Goal: Ask a question: Seek information or help from site administrators or community

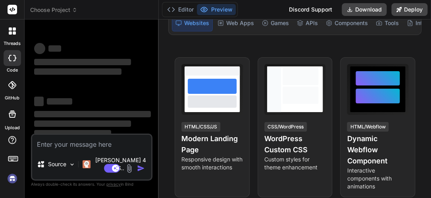
scroll to position [114, 0]
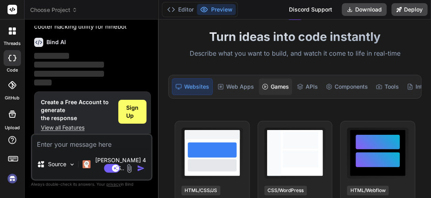
scroll to position [49, 0]
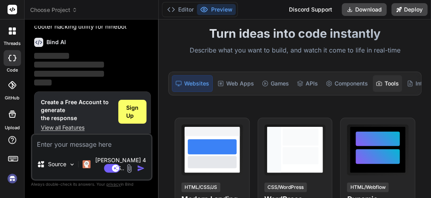
click at [383, 80] on div "Tools" at bounding box center [386, 83] width 29 height 17
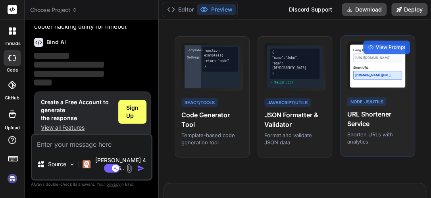
scroll to position [130, 0]
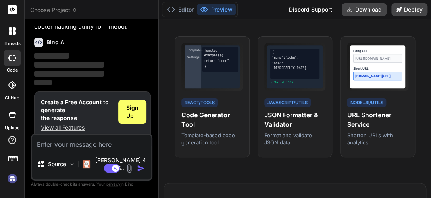
click at [221, 8] on button "Preview" at bounding box center [216, 9] width 39 height 11
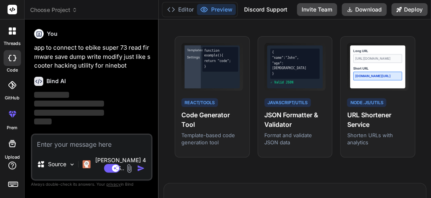
type textarea "x"
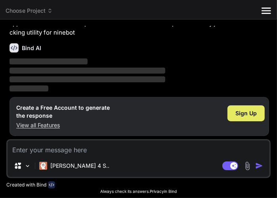
click at [242, 111] on span "Sign Up" at bounding box center [246, 113] width 21 height 8
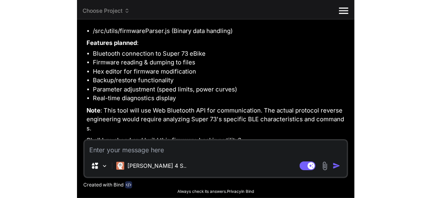
scroll to position [135, 0]
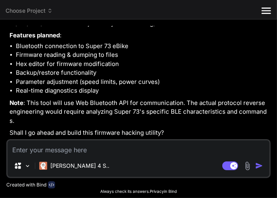
click at [134, 153] on textarea at bounding box center [139, 147] width 262 height 14
type textarea "x"
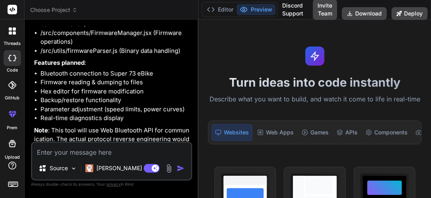
scroll to position [161, 0]
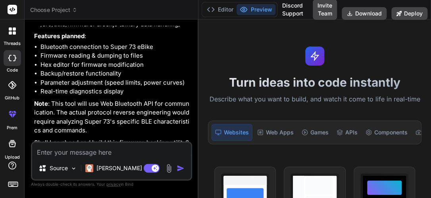
click at [133, 149] on textarea at bounding box center [111, 149] width 159 height 14
type textarea "y"
type textarea "x"
type textarea "ye"
type textarea "x"
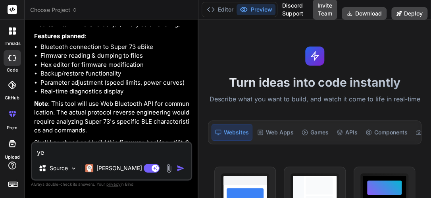
type textarea "yes"
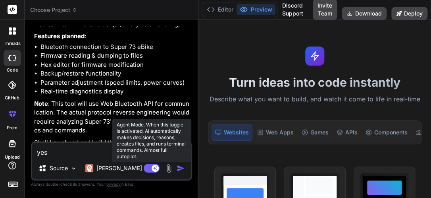
type textarea "x"
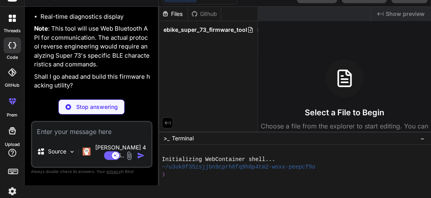
scroll to position [313, 0]
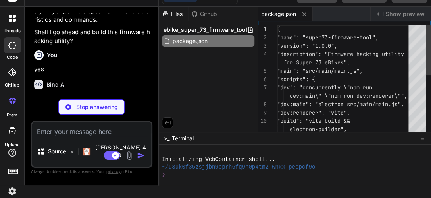
type textarea "x"
type textarea "port: 3000 } })"
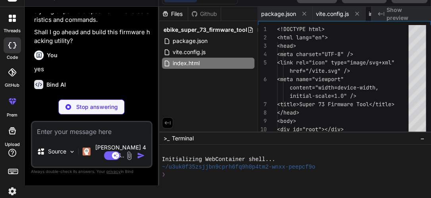
type textarea "x"
type textarea "</head> <body> <div id="root"></div> <script type="module" src="/src/main.jsx">…"
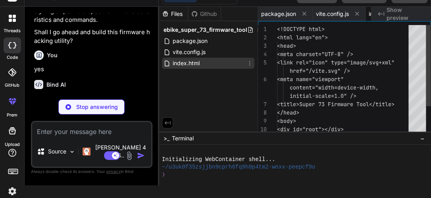
scroll to position [0, 42]
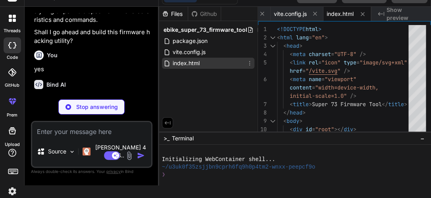
type textarea "x"
type textarea ")"
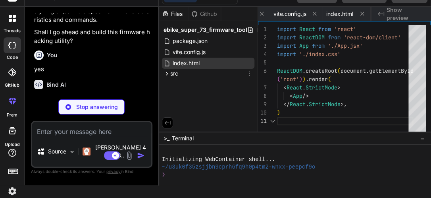
scroll to position [0, 90]
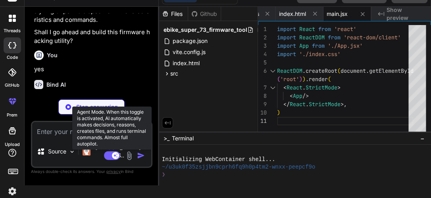
type textarea "x"
type textarea "color: #f59e0b; }"
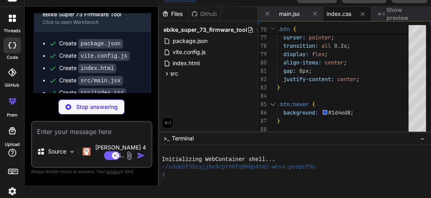
scroll to position [435, 0]
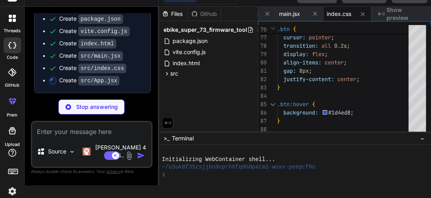
type textarea "x"
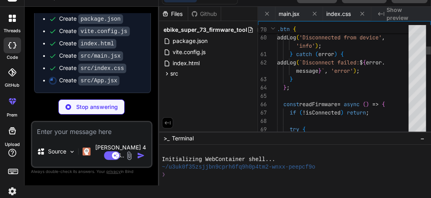
scroll to position [0, 185]
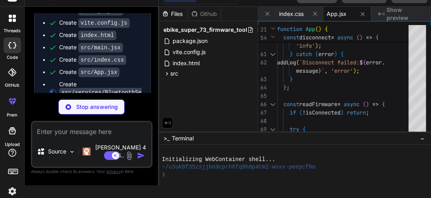
type textarea "x"
type textarea "(value >> 8) & 0xFF, value & 0xFF ]); } } export default BluetoothService;"
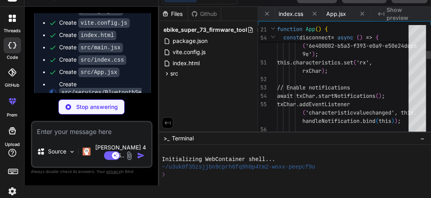
scroll to position [0, 256]
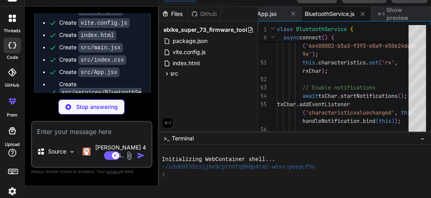
type textarea "x"
type textarea "</div> ))} </div> </div> ); }; export default HexEditor;"
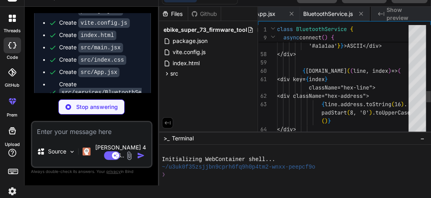
scroll to position [0, 309]
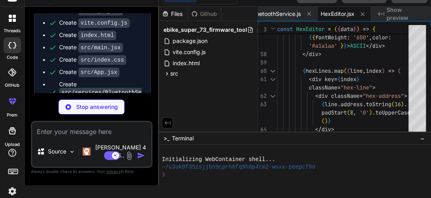
type textarea "x"
type textarea "</div> ); }; export default Diagnostics;"
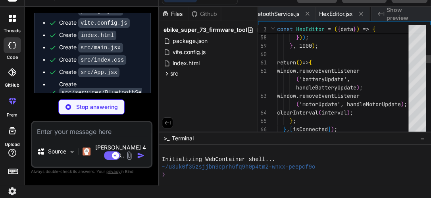
scroll to position [0, 369]
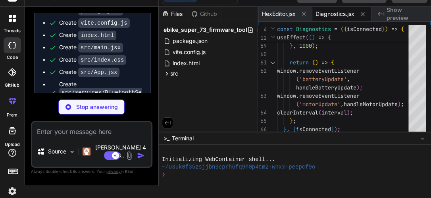
type textarea "x"
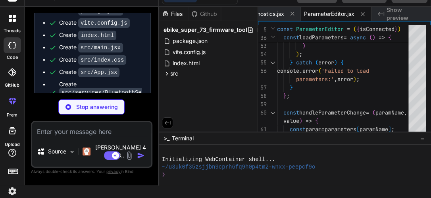
type textarea "x"
type textarea "('enable-experimental-web-platform-features');"
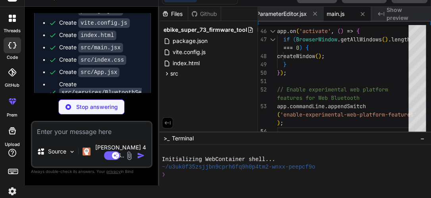
type textarea "x"
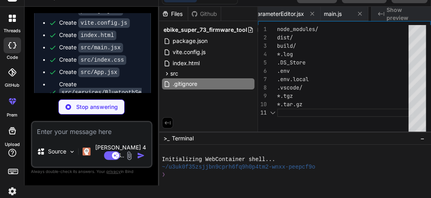
scroll to position [0, 535]
type textarea "x"
type textarea "damage to your bike or violations of warranty terms."
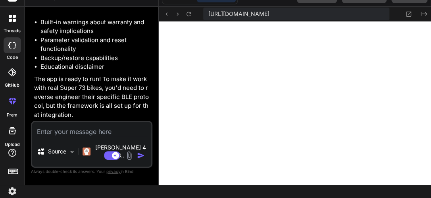
scroll to position [0, 116]
click at [100, 190] on div "threads code GitHub prem Upload ebike_super_73_firmware_tool Created with Pixso…" at bounding box center [215, 99] width 431 height 198
click at [79, 136] on textarea at bounding box center [91, 129] width 119 height 14
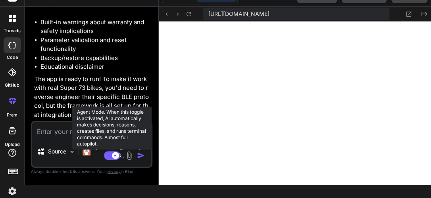
click at [106, 156] on rect at bounding box center [112, 155] width 16 height 9
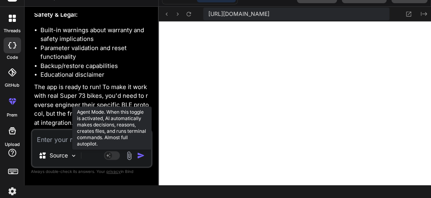
click at [106, 156] on rect at bounding box center [108, 155] width 7 height 7
type textarea "x"
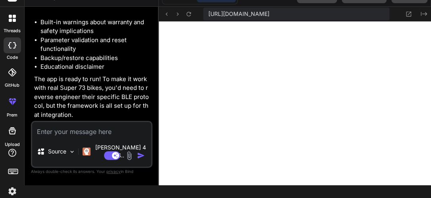
click at [54, 136] on textarea at bounding box center [91, 129] width 119 height 14
type textarea "k"
type textarea "x"
type textarea "h"
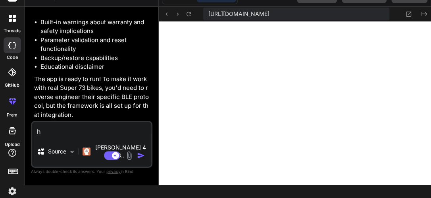
type textarea "x"
type textarea "ho"
type textarea "x"
type textarea "how"
type textarea "x"
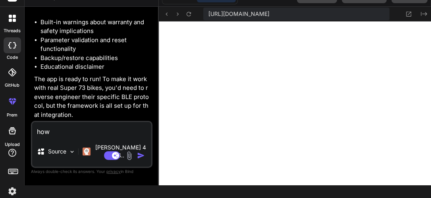
type textarea "how"
type textarea "x"
type textarea "how t"
type textarea "x"
type textarea "how to"
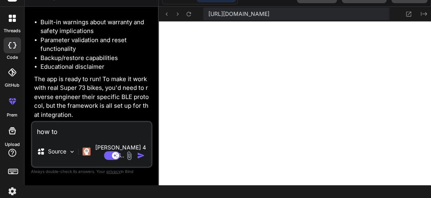
type textarea "x"
type textarea "how to"
type textarea "x"
type textarea "how to g"
type textarea "x"
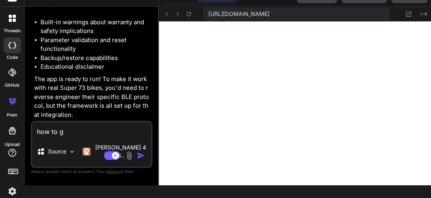
type textarea "how to ge"
type textarea "x"
type textarea "how to get"
type textarea "x"
type textarea "how to get"
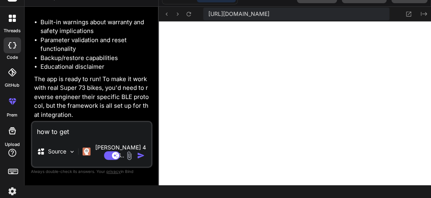
type textarea "x"
type textarea "how to get p"
type textarea "x"
type textarea "how to get pe"
type textarea "x"
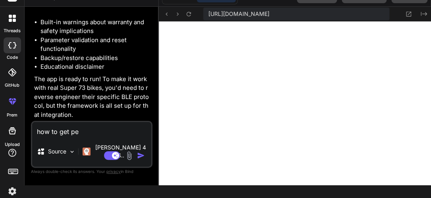
type textarea "how to get per"
type textarea "x"
type textarea "how to get peri"
type textarea "x"
type textarea "how to get peris"
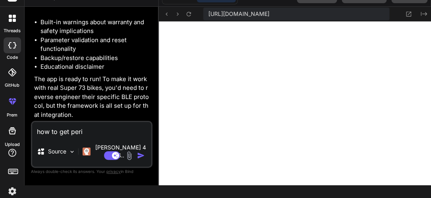
type textarea "x"
type textarea "how to get periss"
type textarea "x"
type textarea "how to get [PERSON_NAME]"
type textarea "x"
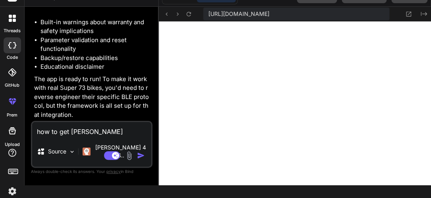
type textarea "how to get perissio"
type textarea "x"
type textarea "how to get perission"
type textarea "x"
type textarea "how to get perissions"
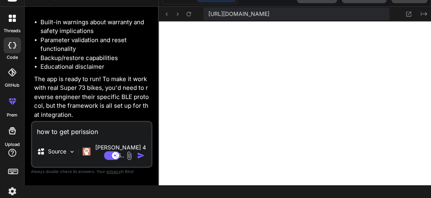
type textarea "x"
type textarea "how to get perissions"
click at [138, 155] on img "button" at bounding box center [141, 155] width 8 height 8
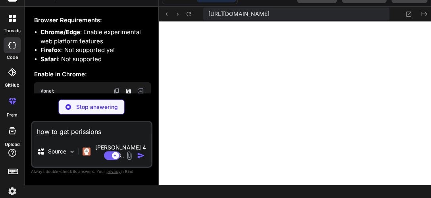
scroll to position [1285, 0]
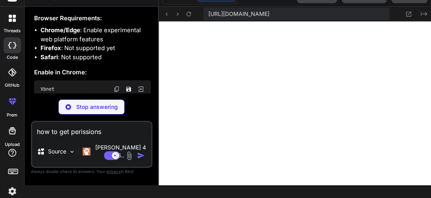
type textarea "x"
type textarea "per-session'); console.log(' - Always backup firmware before modifications'); c…"
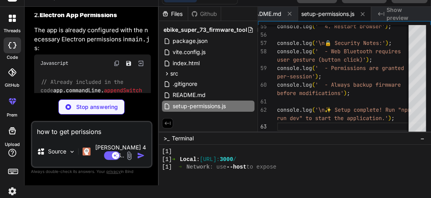
scroll to position [1488, 0]
type textarea "x"
type textarea "</script> </body> </html>"
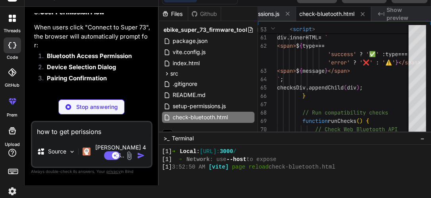
scroll to position [1644, 0]
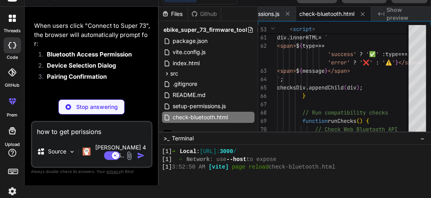
type textarea "x"
type textarea "}"
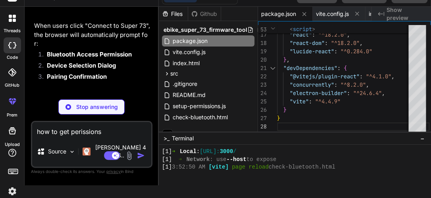
scroll to position [1664, 0]
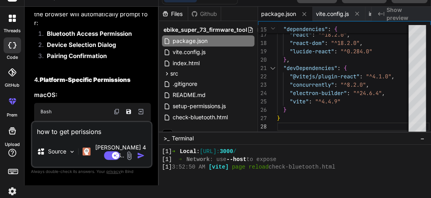
type textarea "x"
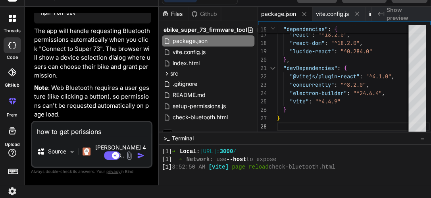
scroll to position [2487, 0]
click at [186, 50] on span "vite.config.js" at bounding box center [189, 52] width 35 height 10
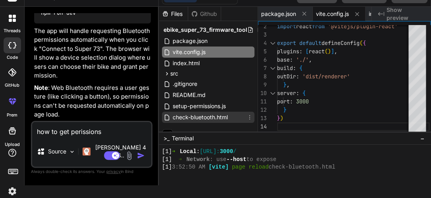
click at [194, 117] on span "check-bluetooth.html" at bounding box center [200, 117] width 57 height 10
type textarea "</script> </body> </html>"
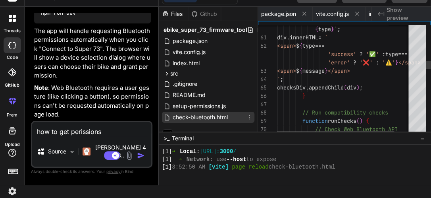
scroll to position [0, 738]
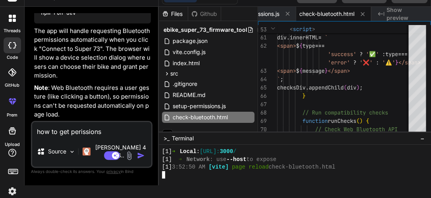
click at [277, 182] on div at bounding box center [295, 164] width 272 height 40
click at [277, 14] on span "Show preview" at bounding box center [405, 14] width 38 height 16
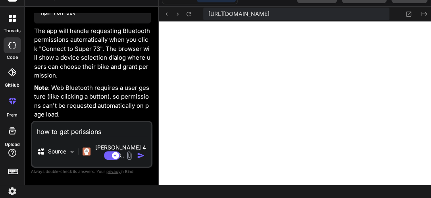
scroll to position [0, 272]
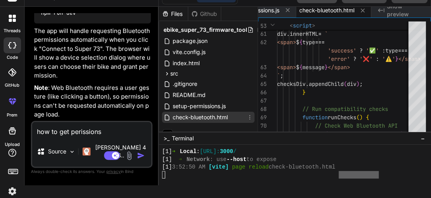
click at [184, 116] on span "check-bluetooth.html" at bounding box center [200, 117] width 57 height 10
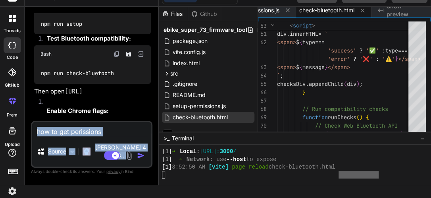
scroll to position [2487, 0]
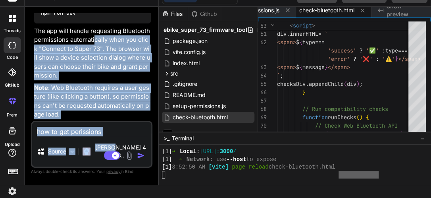
drag, startPoint x: 95, startPoint y: 47, endPoint x: 114, endPoint y: 167, distance: 121.2
click at [114, 167] on div "You app to connect to ebike super 73 read firmware save dump write modify just …" at bounding box center [91, 98] width 121 height 171
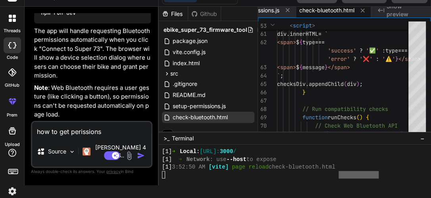
click at [277, 10] on span "Show preview" at bounding box center [405, 10] width 38 height 16
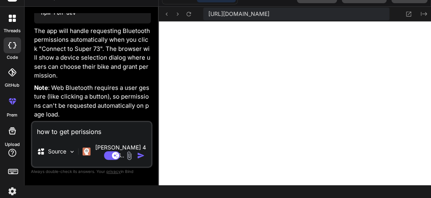
click at [66, 136] on textarea "how to get perissions" at bounding box center [91, 129] width 119 height 14
click at [48, 153] on div "Source" at bounding box center [51, 151] width 29 height 8
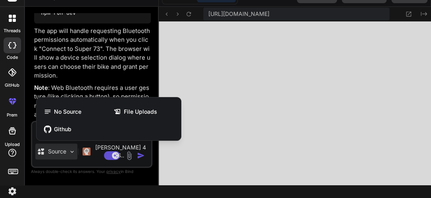
click at [133, 46] on div at bounding box center [215, 99] width 431 height 198
type textarea "x"
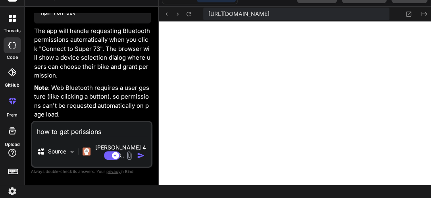
click at [96, 136] on textarea "how to get perissions" at bounding box center [91, 129] width 119 height 14
type textarea "s"
type textarea "x"
type textarea "st"
type textarea "x"
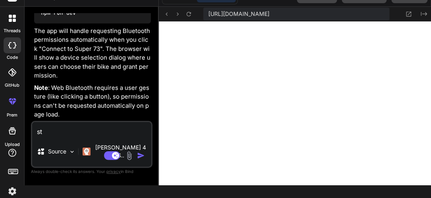
type textarea "sti"
type textarea "x"
type textarea "stil"
type textarea "x"
type textarea "still"
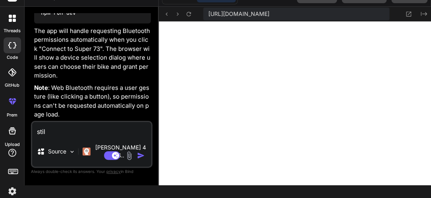
type textarea "x"
type textarea "still"
type textarea "x"
type textarea "still n"
type textarea "x"
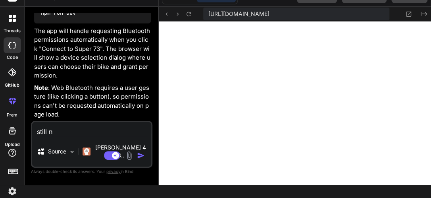
type textarea "still no"
type textarea "x"
type textarea "still not"
type textarea "x"
type textarea "still not"
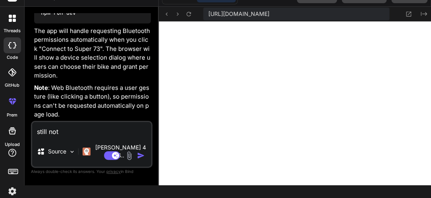
type textarea "x"
type textarea "still not c"
type textarea "x"
type textarea "still not co"
type textarea "x"
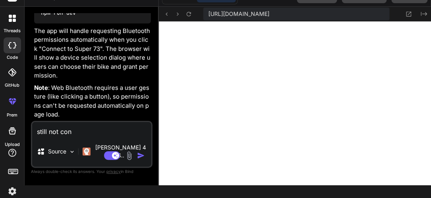
type textarea "still not con"
type textarea "x"
type textarea "still not con n"
type textarea "x"
type textarea "still not con ne"
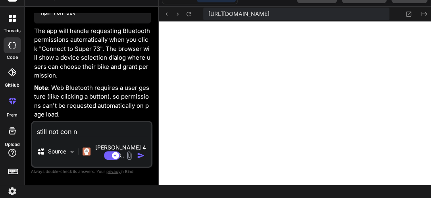
type textarea "x"
type textarea "still not con nec"
type textarea "x"
type textarea "still not con nect"
type textarea "x"
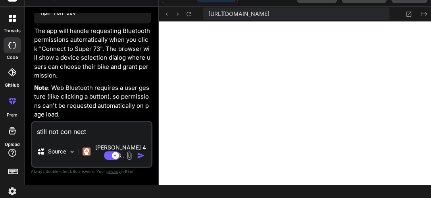
type textarea "still not con necti"
type textarea "x"
type textarea "still not con nectin"
type textarea "x"
type textarea "still not con necting"
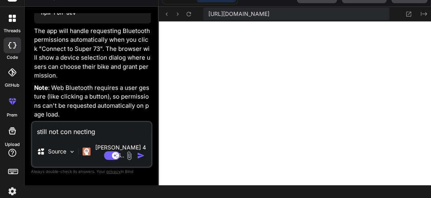
type textarea "x"
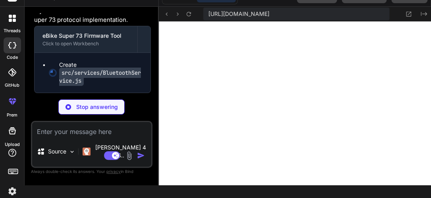
scroll to position [2665, 0]
type textarea "x"
type textarea "} } } export default BluetoothService;"
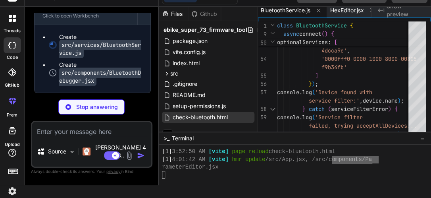
scroll to position [571, 0]
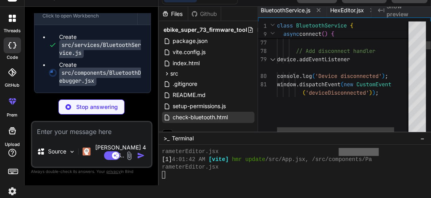
type textarea "x"
type textarea "export default BluetoothDebugger;"
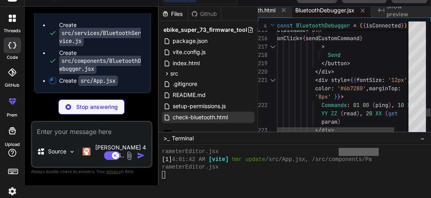
type textarea "x"
type textarea "</main> </div> </div> ); } export default App;"
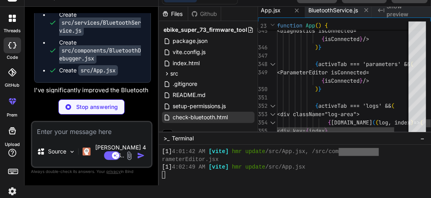
scroll to position [579, 0]
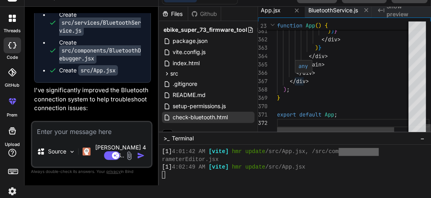
type textarea "x"
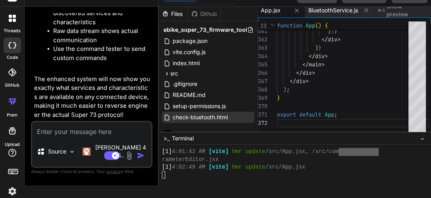
scroll to position [3428, 0]
click at [109, 87] on p "The enhanced system will now show you exactly what services and characteristics…" at bounding box center [92, 97] width 117 height 45
click at [207, 115] on span "check-bluetooth.html" at bounding box center [200, 117] width 57 height 10
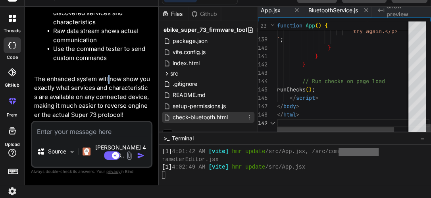
scroll to position [0, 738]
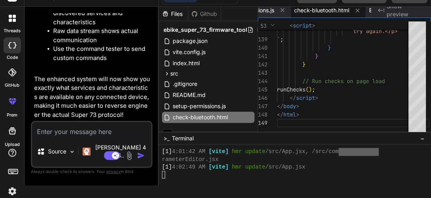
click at [277, 9] on span "Show preview" at bounding box center [405, 10] width 38 height 16
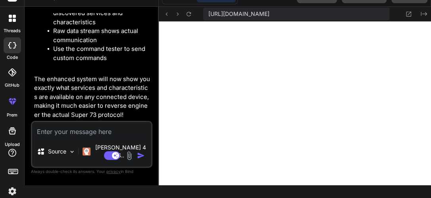
scroll to position [0, 272]
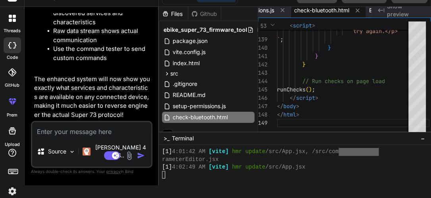
click at [277, 11] on span "Show preview" at bounding box center [405, 10] width 38 height 16
click at [277, 8] on span "Show preview" at bounding box center [405, 10] width 38 height 16
click at [277, 9] on icon "Created with Pixso." at bounding box center [381, 10] width 6 height 6
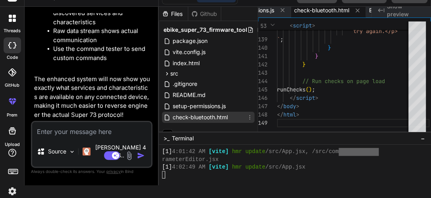
scroll to position [10, 0]
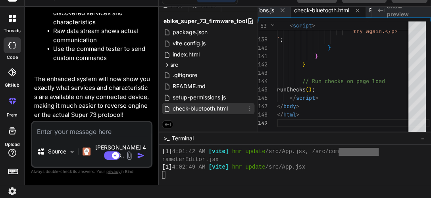
click at [233, 109] on div "check-bluetooth.html" at bounding box center [208, 108] width 92 height 11
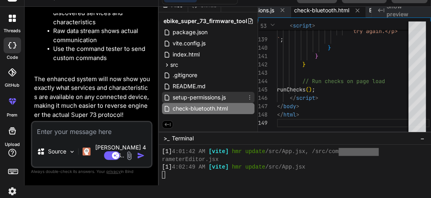
click at [204, 98] on span "setup-permissions.js" at bounding box center [199, 97] width 55 height 10
type textarea "per-session'); console.log(' - Always backup firmware before modifications'); c…"
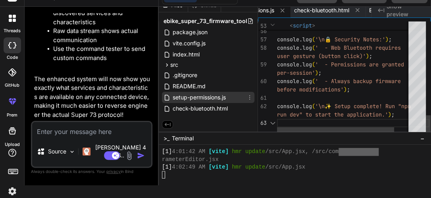
scroll to position [0, 701]
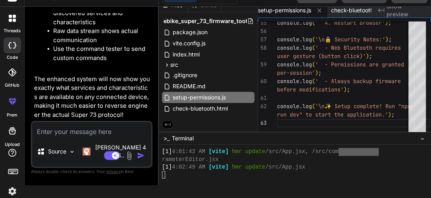
click at [277, 10] on span "Show preview" at bounding box center [405, 10] width 38 height 16
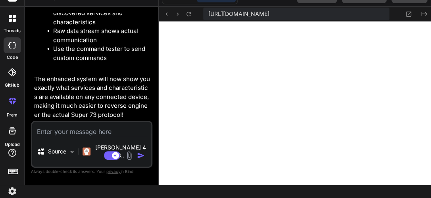
click at [86, 136] on textarea at bounding box center [91, 129] width 119 height 14
type textarea "i"
type textarea "x"
type textarea "i"
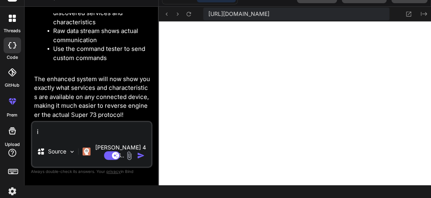
type textarea "x"
type textarea "i t"
type textarea "x"
type textarea "i th"
type textarea "x"
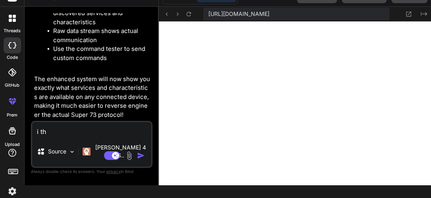
type textarea "i thi"
type textarea "x"
type textarea "i thin"
type textarea "x"
type textarea "i think"
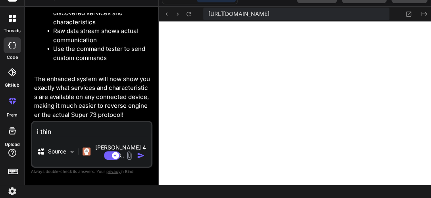
type textarea "x"
type textarea "i think"
type textarea "x"
type textarea "i think t"
type textarea "x"
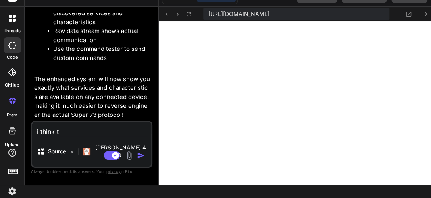
type textarea "i think th"
type textarea "x"
type textarea "i think the"
type textarea "x"
type textarea "i think the"
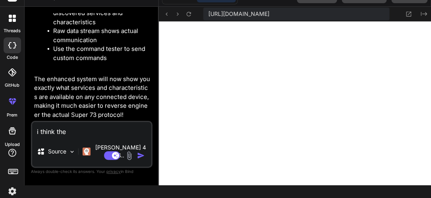
type textarea "x"
type textarea "i think the a"
type textarea "x"
type textarea "i think the ap"
type textarea "x"
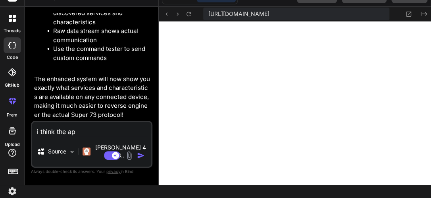
type textarea "i think the app"
type textarea "x"
type textarea "i think the app"
type textarea "x"
type textarea "i think the app s"
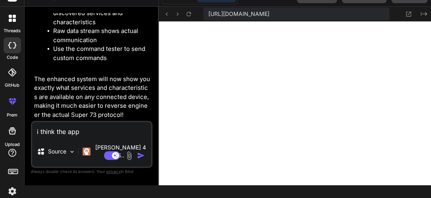
type textarea "x"
type textarea "i think the app sh"
type textarea "x"
type textarea "i think the app sho"
type textarea "x"
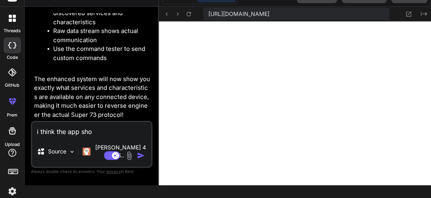
type textarea "i think the app shou"
type textarea "x"
type textarea "i think the app shoul"
type textarea "x"
type textarea "i think the app should"
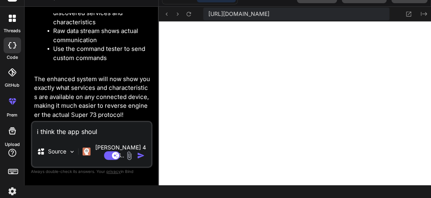
type textarea "x"
type textarea "i think the app should"
type textarea "x"
type textarea "i think the app should b"
type textarea "x"
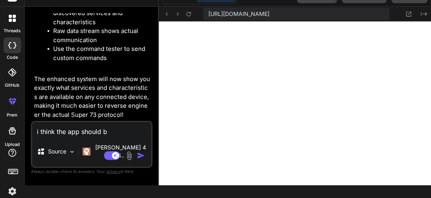
type textarea "i think the app should be"
type textarea "x"
type textarea "i think the app should be"
type textarea "x"
type textarea "i think the app should be a"
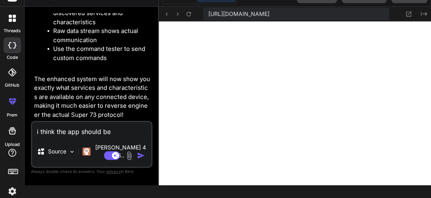
type textarea "x"
type textarea "i think the app should be ab"
type textarea "x"
type textarea "i think the app should be abl"
type textarea "x"
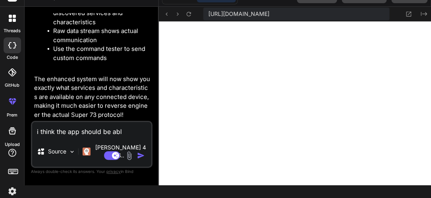
type textarea "i think the app should be able"
type textarea "x"
type textarea "i think the app should be able"
type textarea "x"
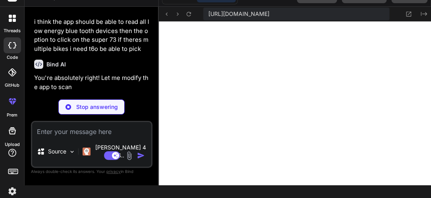
scroll to position [3537, 0]
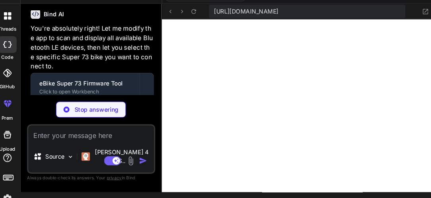
drag, startPoint x: 100, startPoint y: 63, endPoint x: 102, endPoint y: 13, distance: 50.8
click at [102, 9] on div "Bind AI Web Search Created with Pixso. Code Generator You app to connect to ebi…" at bounding box center [92, 96] width 134 height 178
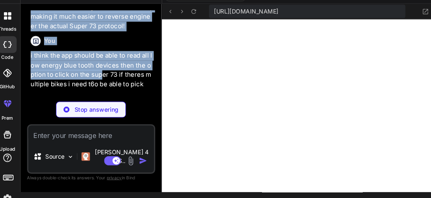
drag, startPoint x: 78, startPoint y: 98, endPoint x: 115, endPoint y: 11, distance: 95.1
click at [78, 84] on div "You app to connect to ebike super 73 read firmware save dump write modify just …" at bounding box center [93, 53] width 120 height 80
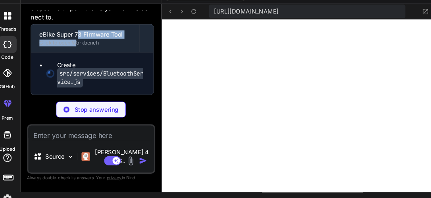
scroll to position [3642, 0]
click at [139, 113] on div "Stop answering" at bounding box center [91, 106] width 121 height 15
click at [119, 17] on p "You're absolutely right! Let me modify the app to scan and display all availabl…" at bounding box center [92, 1] width 117 height 45
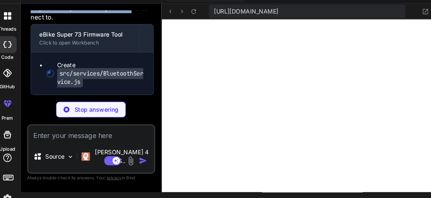
click at [119, 17] on p "You're absolutely right! Let me modify the app to scan and display all availabl…" at bounding box center [92, 1] width 117 height 45
drag, startPoint x: 119, startPoint y: 17, endPoint x: 117, endPoint y: 31, distance: 14.0
click at [117, 31] on div "Bind AI You're absolutely right! Let me modify the app to scan and display all …" at bounding box center [92, 26] width 117 height 134
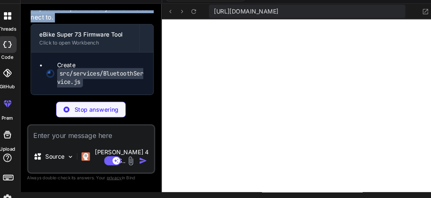
click at [117, 31] on div "Bind AI You're absolutely right! Let me modify the app to scan and display all …" at bounding box center [92, 26] width 117 height 134
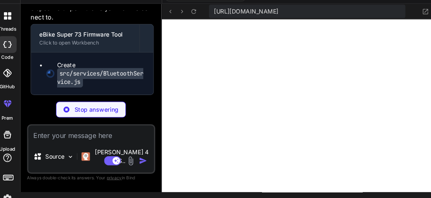
click at [84, 31] on div "Bind AI You're absolutely right! Let me modify the app to scan and display all …" at bounding box center [92, 26] width 117 height 134
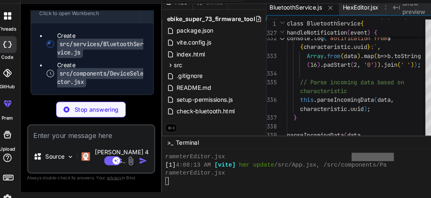
scroll to position [624, 0]
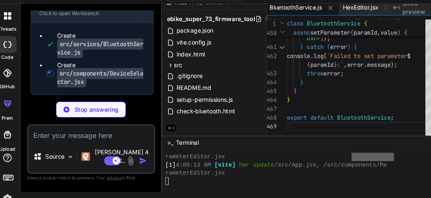
click at [165, 123] on icon at bounding box center [168, 125] width 6 height 4
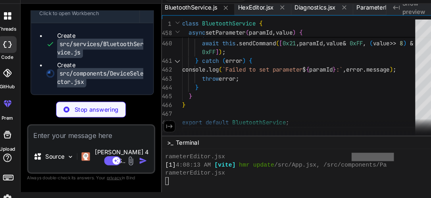
click at [165, 123] on icon at bounding box center [165, 122] width 7 height 7
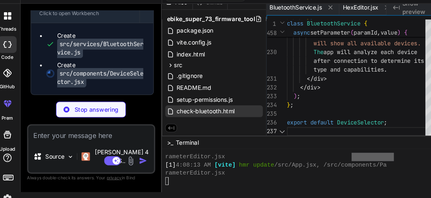
scroll to position [0, 885]
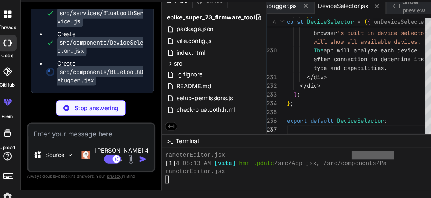
click at [277, 12] on icon at bounding box center [381, 10] width 6 height 4
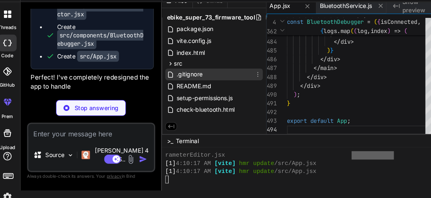
scroll to position [639, 0]
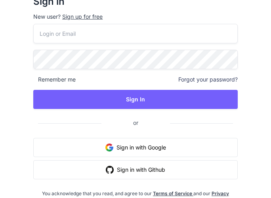
click at [242, 111] on div "Sign in New user? Sign up for free Remember me Forgot your password? Sign In or…" at bounding box center [136, 99] width 224 height 226
click at [153, 149] on button "Sign in with Google" at bounding box center [135, 147] width 205 height 19
